Goal: Browse casually

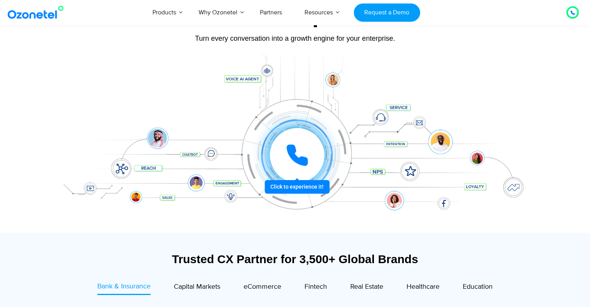
scroll to position [77, 0]
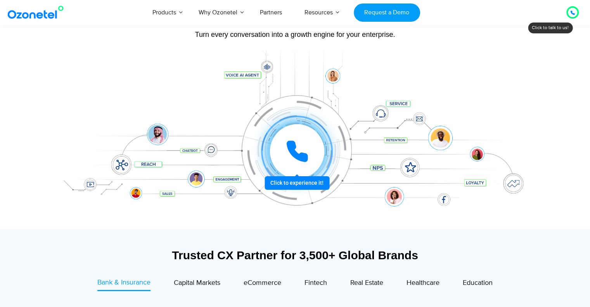
click at [294, 147] on icon at bounding box center [297, 151] width 19 height 19
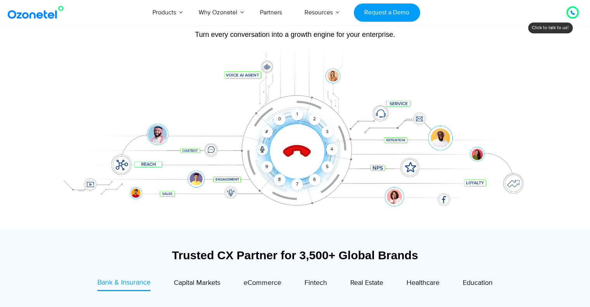
click at [294, 147] on icon at bounding box center [296, 151] width 27 height 27
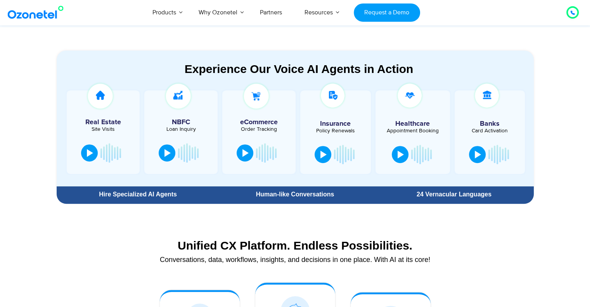
scroll to position [416, 0]
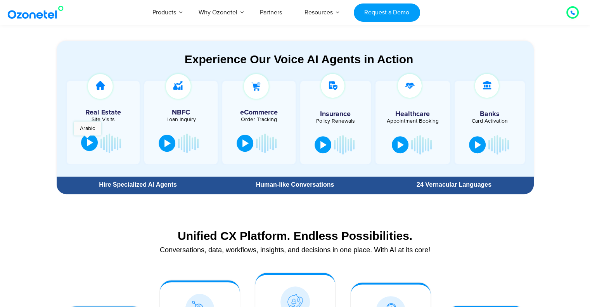
click at [88, 139] on div at bounding box center [90, 143] width 6 height 8
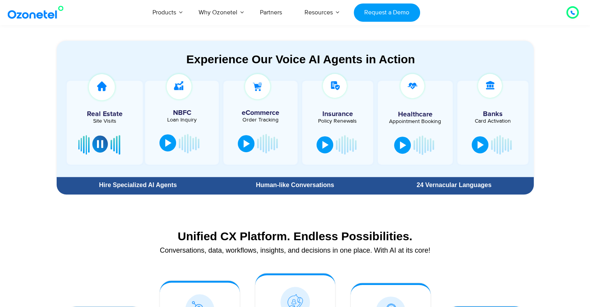
click at [169, 139] on div at bounding box center [168, 143] width 6 height 8
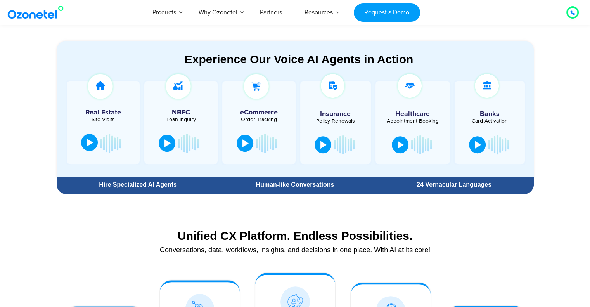
drag, startPoint x: 169, startPoint y: 139, endPoint x: 165, endPoint y: 133, distance: 7.5
click at [165, 133] on div at bounding box center [181, 143] width 50 height 23
click at [170, 144] on div at bounding box center [168, 143] width 6 height 8
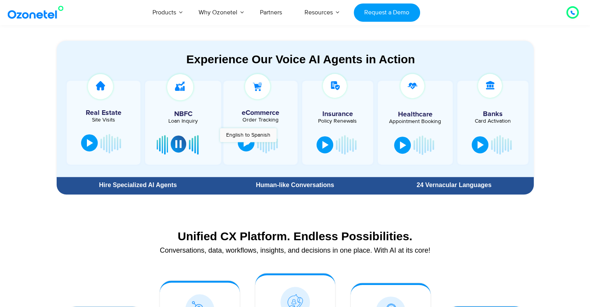
click at [248, 146] on button at bounding box center [246, 142] width 17 height 17
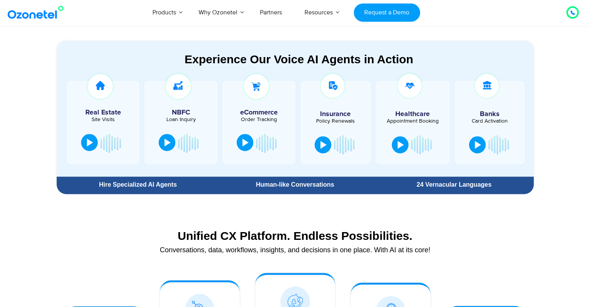
click at [243, 141] on div at bounding box center [246, 143] width 6 height 8
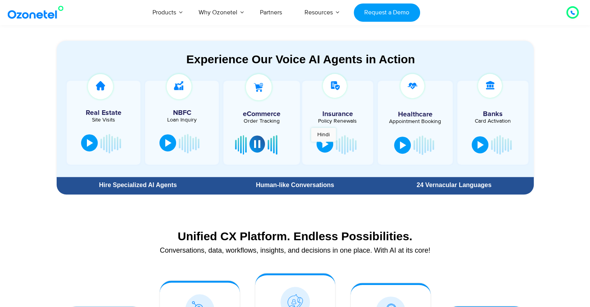
click at [324, 146] on div at bounding box center [325, 144] width 6 height 8
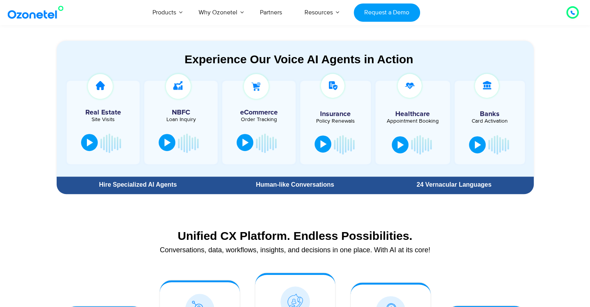
click at [321, 142] on div at bounding box center [324, 144] width 6 height 8
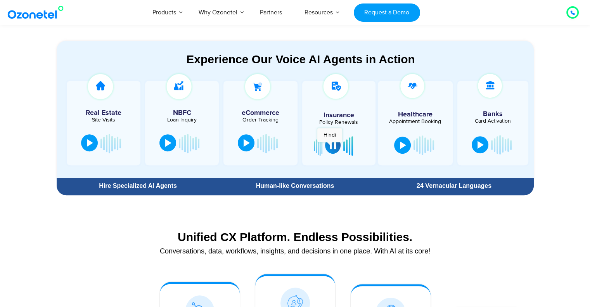
click at [330, 146] on div at bounding box center [333, 145] width 6 height 8
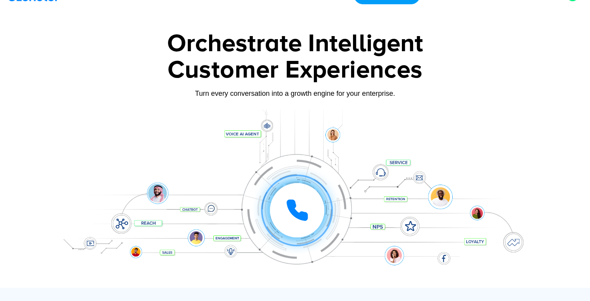
scroll to position [0, 0]
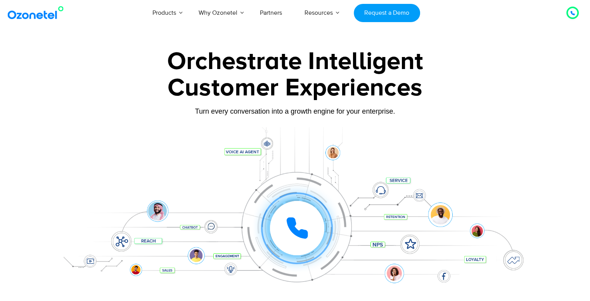
click at [487, 123] on div "Orchestrate Intelligent Customer Experiences Turn every conversation into a gro…" at bounding box center [295, 177] width 485 height 257
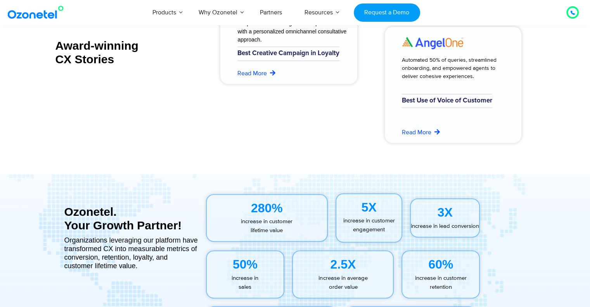
scroll to position [3312, 0]
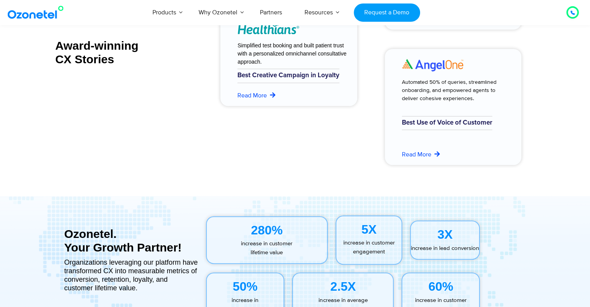
click at [37, 10] on img at bounding box center [37, 12] width 63 height 14
